Goal: Find specific page/section: Find specific page/section

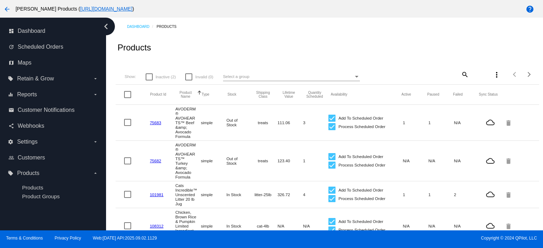
click at [460, 73] on mat-icon "search" at bounding box center [464, 74] width 8 height 11
click at [402, 76] on input "Search" at bounding box center [433, 74] width 70 height 6
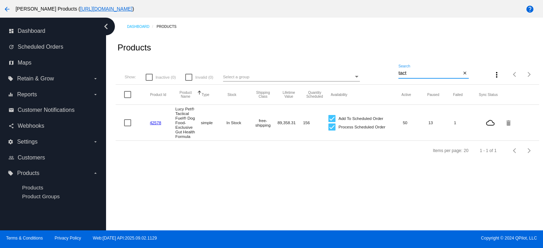
drag, startPoint x: 414, startPoint y: 73, endPoint x: 383, endPoint y: 75, distance: 31.1
click at [384, 75] on div "Show: Inactive (0) Invalid (0) Select a group tact Search close more_vert Items…" at bounding box center [327, 72] width 423 height 25
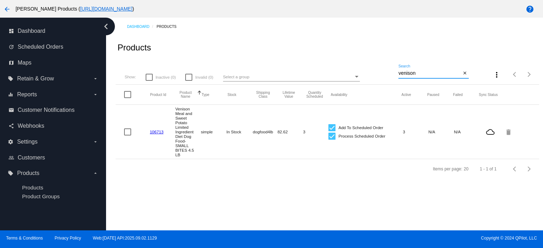
type input "venison"
drag, startPoint x: 417, startPoint y: 74, endPoint x: 388, endPoint y: 76, distance: 29.0
click at [388, 76] on div "Show: Inactive (0) Invalid (0) Select a group venison Search close more_vert It…" at bounding box center [327, 72] width 423 height 25
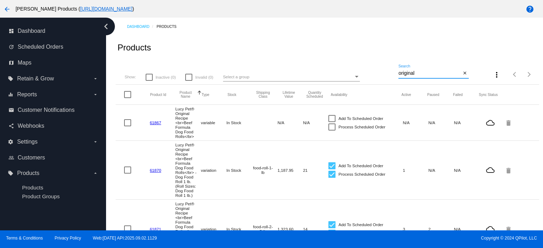
drag, startPoint x: 421, startPoint y: 72, endPoint x: 374, endPoint y: 77, distance: 46.5
click at [374, 77] on div "Show: Inactive (0) Invalid (0) Select a group original Search close more_vert I…" at bounding box center [327, 72] width 423 height 25
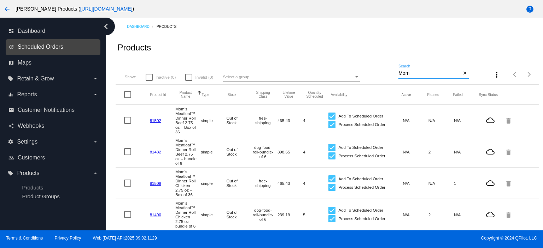
type input "Mom"
click at [55, 49] on span "Scheduled Orders" at bounding box center [41, 47] width 46 height 6
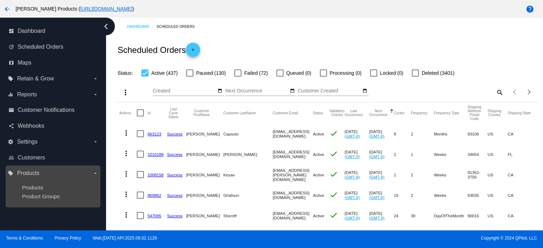
click at [28, 172] on span "Products" at bounding box center [28, 173] width 22 height 6
click at [0, 0] on input "local_offer Products arrow_drop_down" at bounding box center [0, 0] width 0 height 0
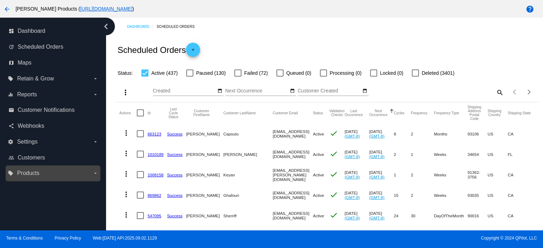
click at [72, 175] on label "local_offer Products arrow_drop_down" at bounding box center [53, 173] width 90 height 11
click at [0, 0] on input "local_offer Products arrow_drop_down" at bounding box center [0, 0] width 0 height 0
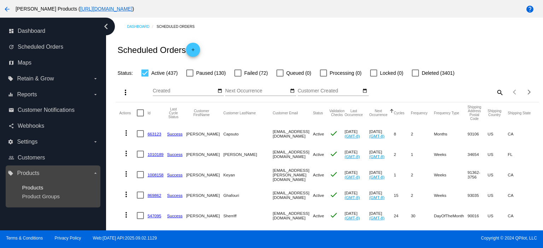
click at [40, 189] on span "Products" at bounding box center [32, 188] width 21 height 6
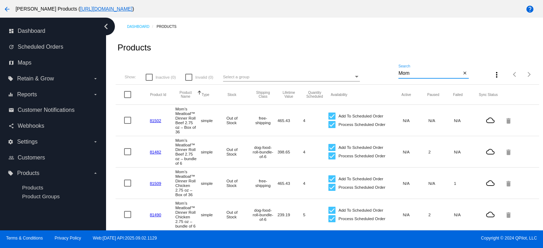
drag, startPoint x: 413, startPoint y: 73, endPoint x: 381, endPoint y: 75, distance: 31.2
click at [381, 75] on div "Show: Inactive (0) Invalid (0) Select a group Mom Search close more_vert Items …" at bounding box center [327, 72] width 423 height 25
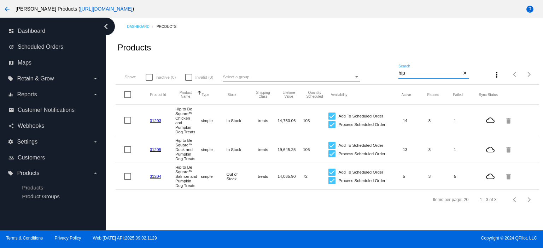
drag, startPoint x: 413, startPoint y: 73, endPoint x: 396, endPoint y: 73, distance: 17.0
click at [396, 73] on div "Show: Inactive (0) Invalid (0) Select a group hip Search close more_vert Items …" at bounding box center [327, 72] width 423 height 25
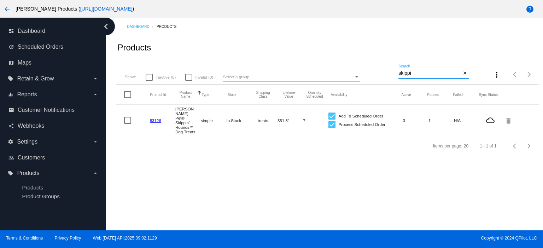
drag, startPoint x: 418, startPoint y: 74, endPoint x: 377, endPoint y: 75, distance: 41.0
click at [378, 75] on div "Show: Inactive (0) Invalid (0) Select a group skippi Search close more_vert Ite…" at bounding box center [327, 72] width 423 height 25
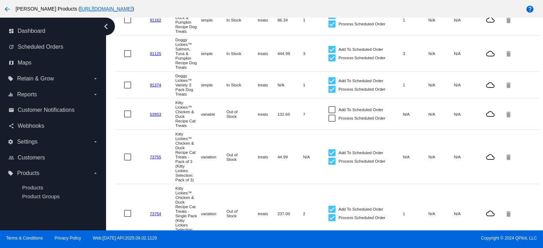
scroll to position [47, 0]
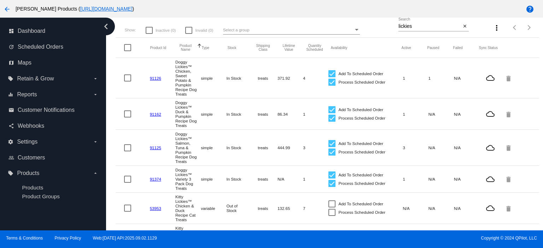
click at [394, 26] on div "Show: Inactive (0) Invalid (0) Select a group" at bounding box center [261, 30] width 274 height 9
click at [398, 25] on input "lickies" at bounding box center [429, 27] width 63 height 6
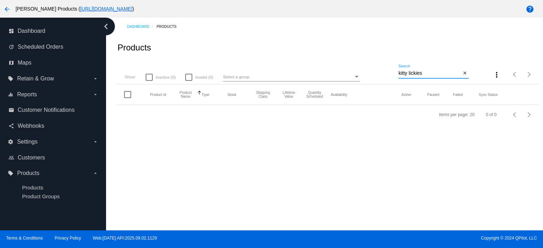
scroll to position [0, 0]
type input "kittylickies"
click at [463, 73] on mat-icon "close" at bounding box center [464, 74] width 5 height 6
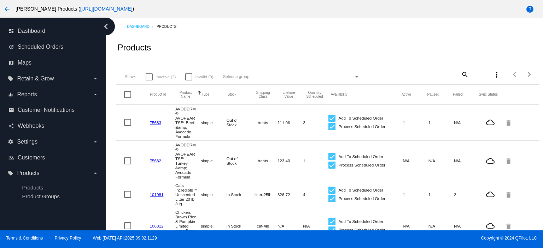
click at [460, 75] on mat-icon "search" at bounding box center [464, 74] width 8 height 11
click at [398, 73] on input "Search" at bounding box center [433, 74] width 70 height 6
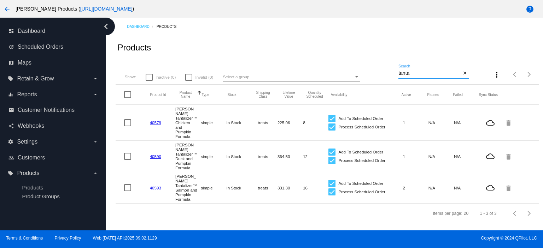
type input "tanta"
